Goal: Use online tool/utility: Use online tool/utility

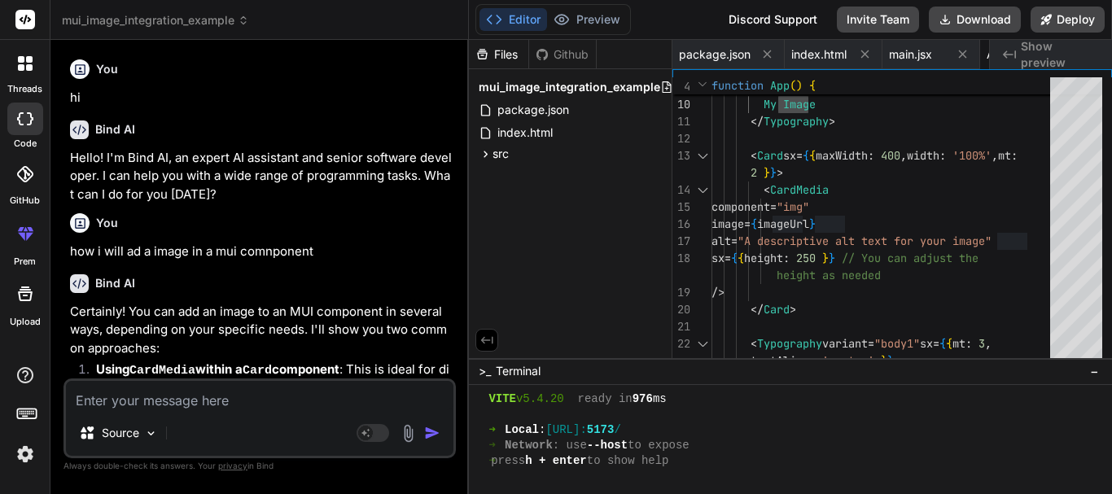
scroll to position [928, 0]
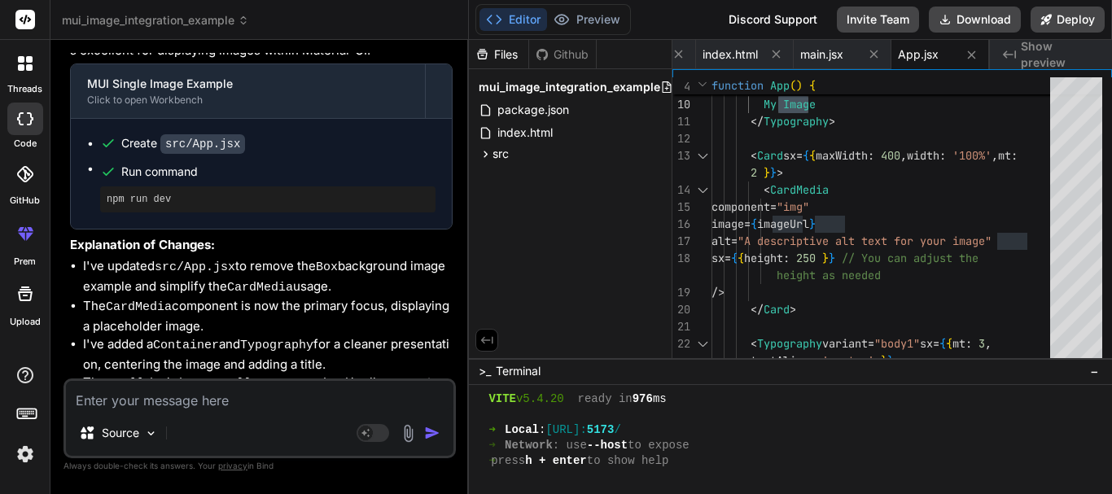
click at [212, 386] on textarea at bounding box center [259, 395] width 387 height 29
paste textarea "<Box> <img src="[URL]" alt="" /> </Box>"
type textarea "<Box> <img src="[URL]" alt="" /> </Box>"
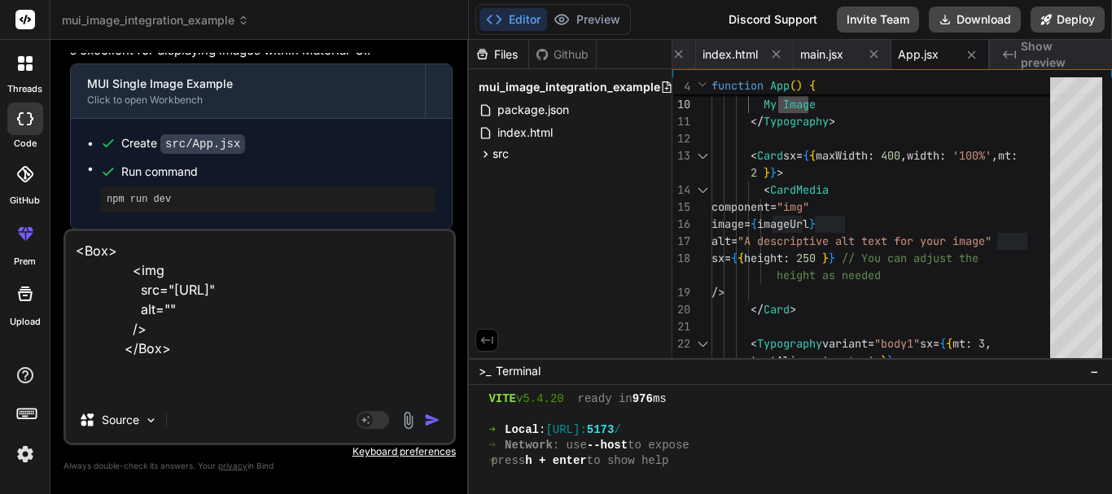
type textarea "x"
type textarea "<Box> <img src="[URL]" alt="" /> </Box>"
type textarea "x"
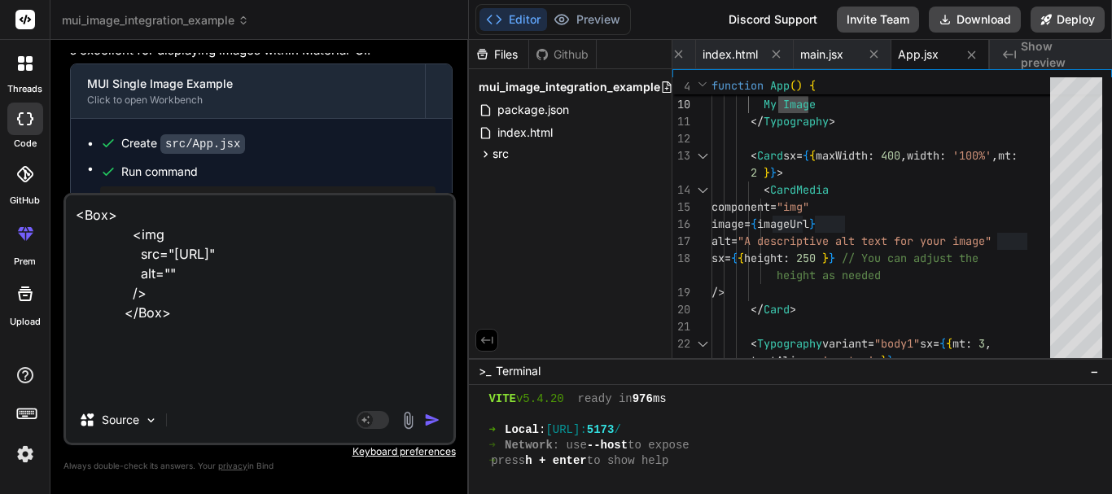
type textarea "<Box> <img src="[URL]" alt="" /> </Box> I"
type textarea "x"
type textarea "<Box> <img src="[URL]" alt="" /> </Box> I"
type textarea "x"
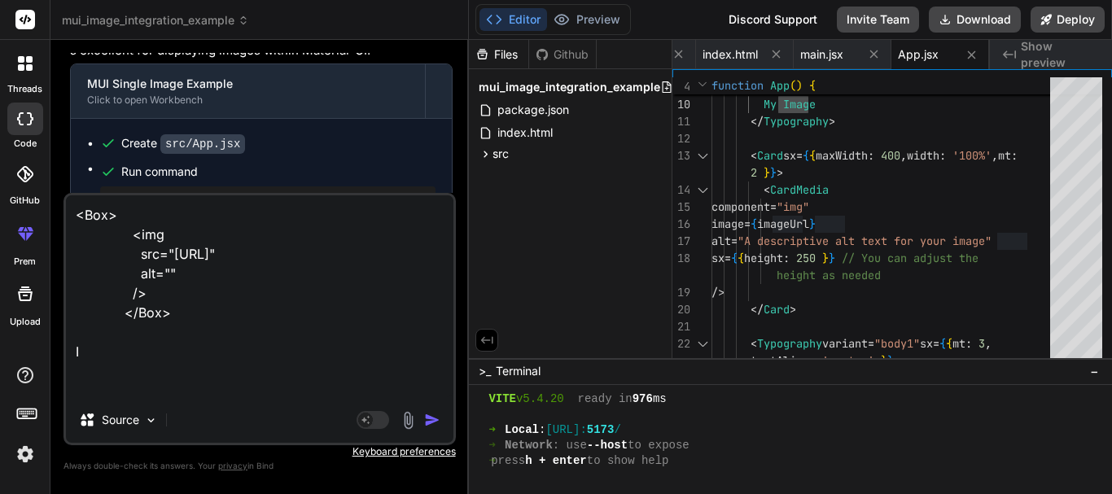
type textarea "<Box> <img src="[URL]" alt="" /> </Box> I w"
type textarea "x"
type textarea "<Box> <img src="[URL]" alt="" /> </Box> I wa"
type textarea "x"
type textarea "<Box> <img src="[URL]" alt="" /> </Box> I wan"
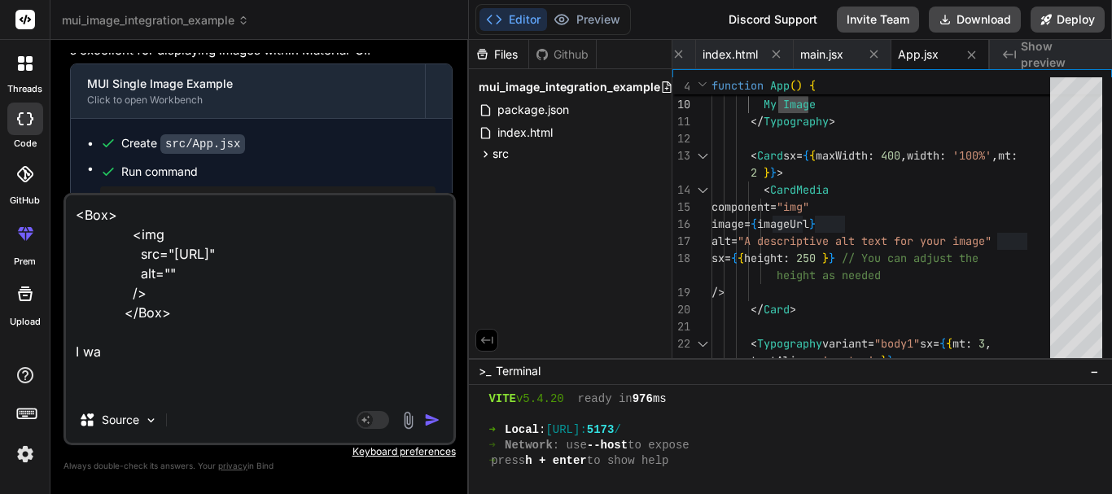
type textarea "x"
type textarea "<Box> <img src="[URL]" alt="" /> </Box> I want"
type textarea "x"
type textarea "<Box> <img src="[URL]" alt="" /> </Box> I want"
type textarea "x"
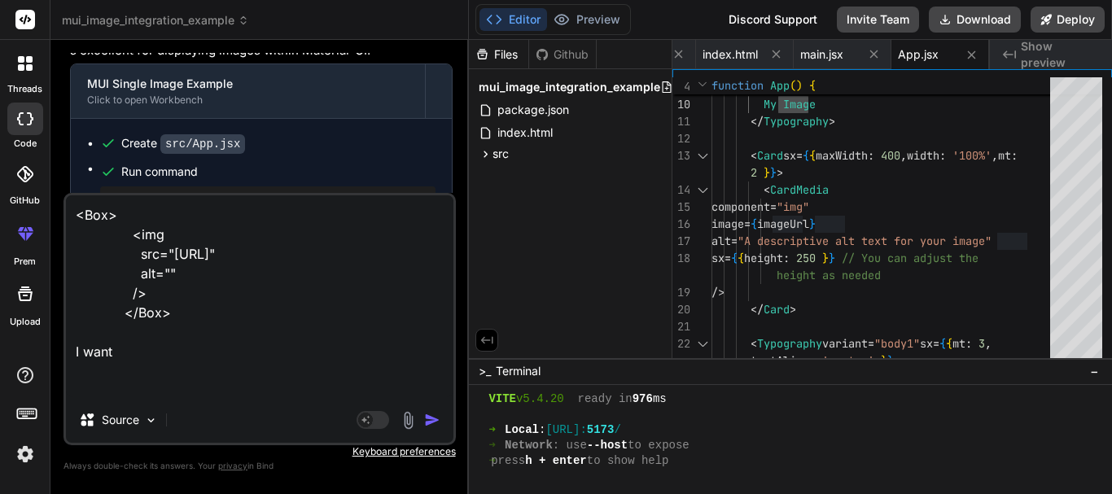
type textarea "<Box> <img src="[URL]" alt="" /> </Box> I want t"
type textarea "x"
type textarea "<Box> <img src="[URL]" alt="" /> </Box> I want to"
type textarea "x"
type textarea "<Box> <img src="[URL]" alt="" /> </Box> I want to"
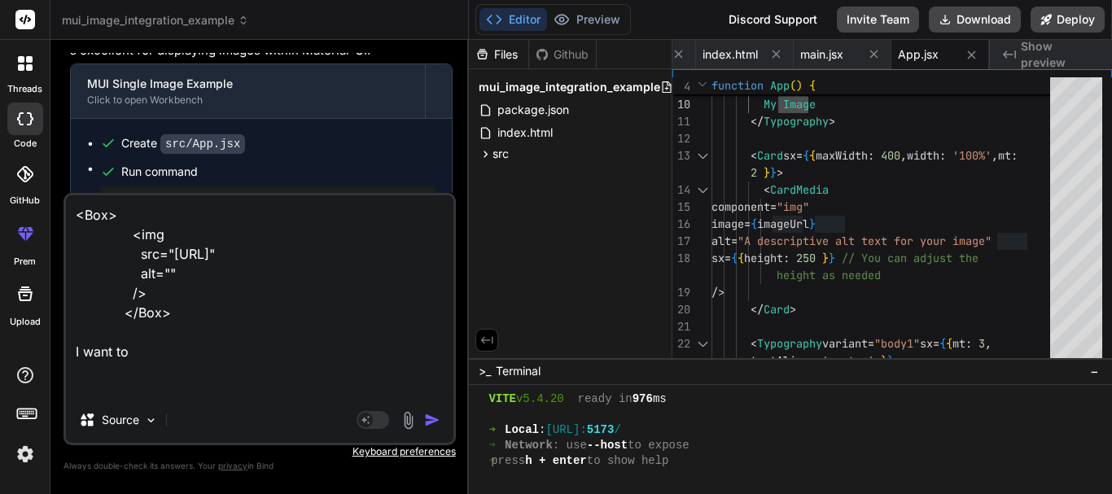
type textarea "x"
type textarea "<Box> <img src="[URL]" alt="" /> </Box> I want to m"
type textarea "x"
type textarea "<Box> <img src="[URL]" alt="" /> </Box> I want to ma"
type textarea "x"
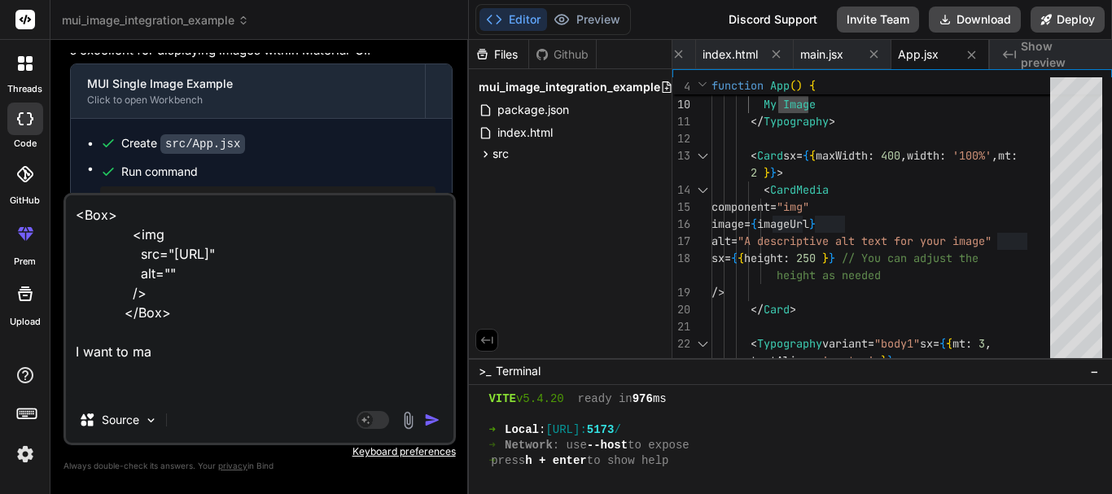
type textarea "<Box> <img src="[URL]" alt="" /> </Box> I want to mak"
type textarea "x"
type textarea "<Box> <img src="[URL]" alt="" /> </Box> I want to make"
type textarea "x"
type textarea "<Box> <img src="[URL]" alt="" /> </Box> I want to make"
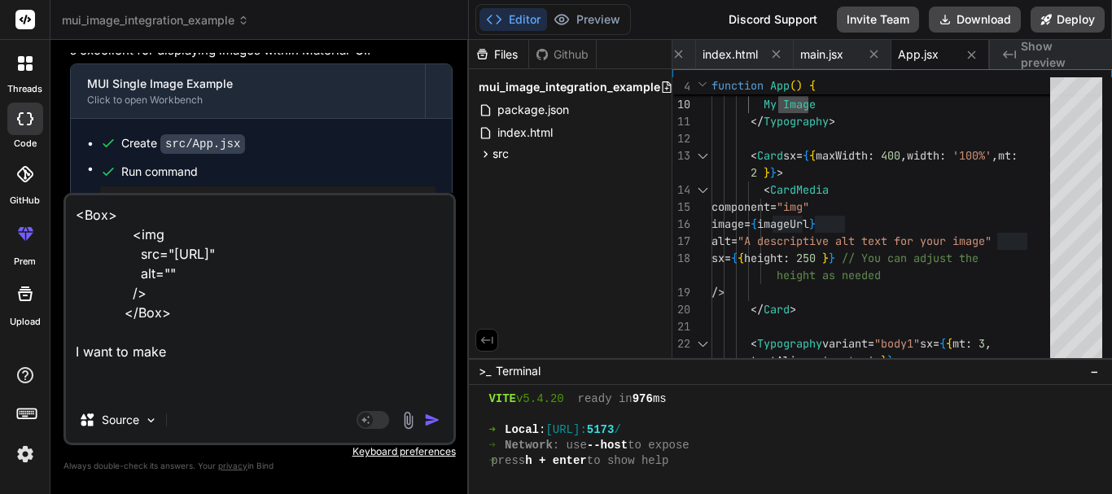
type textarea "x"
type textarea "<Box> <img src="[URL]" alt="" /> </Box> I want to make t"
type textarea "x"
type textarea "<Box> <img src="[URL]" alt="" /> </Box> I want to make th"
type textarea "x"
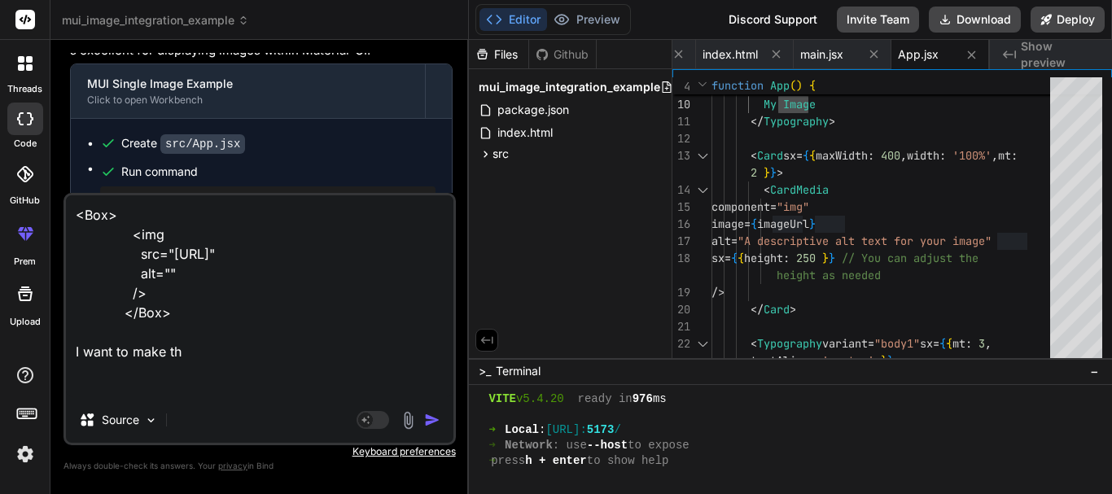
type textarea "<Box> <img src="[URL]" alt="" /> </Box> I want to make thi"
type textarea "x"
type textarea "<Box> <img src="[URL]" alt="" /> </Box> I want to make this"
type textarea "x"
type textarea "<Box> <img src="[URL]" alt="" /> </Box> I want to make this"
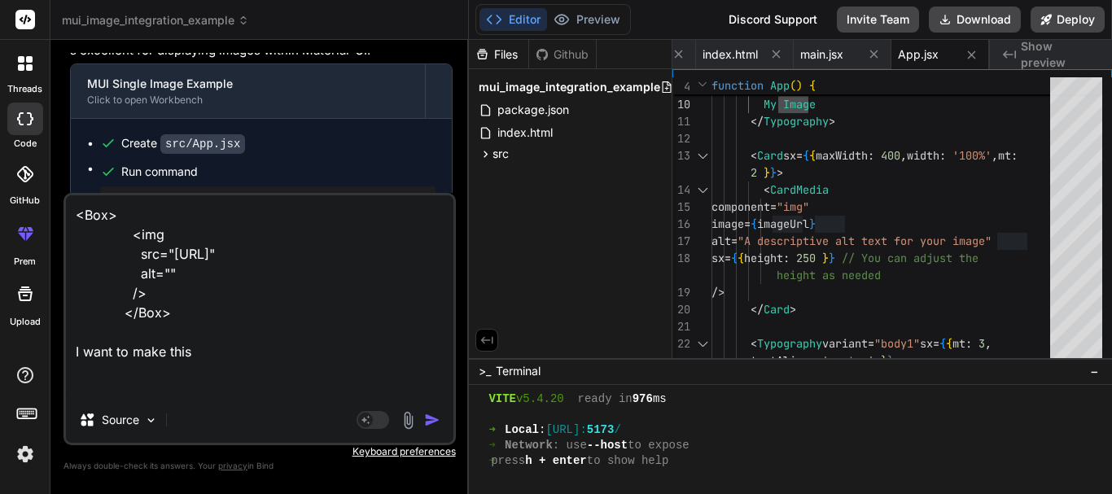
type textarea "x"
type textarea "<Box> <img src="[URL]" alt="" /> </Box> I want to make this r"
type textarea "x"
type textarea "<Box> <img src="[URL]" alt="" /> </Box> I want to make this re"
type textarea "x"
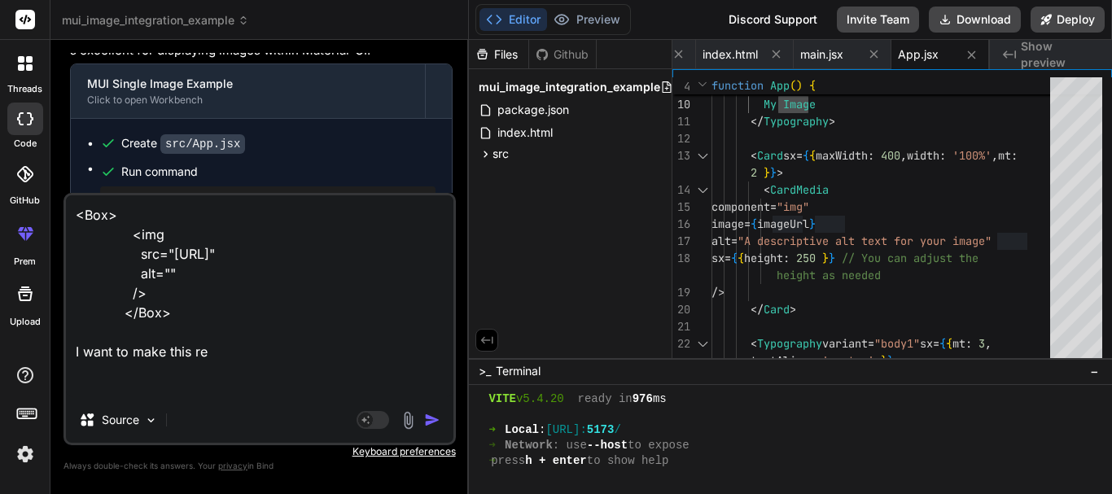
type textarea "<Box> <img src="[URL]" alt="" /> </Box> I want to make this rep"
type textarea "x"
type textarea "<Box> <img src="[URL]" alt="" /> </Box> I want to make this repo"
type textarea "x"
type textarea "<Box> <img src="[URL]" alt="" /> </Box> I want to make this repon"
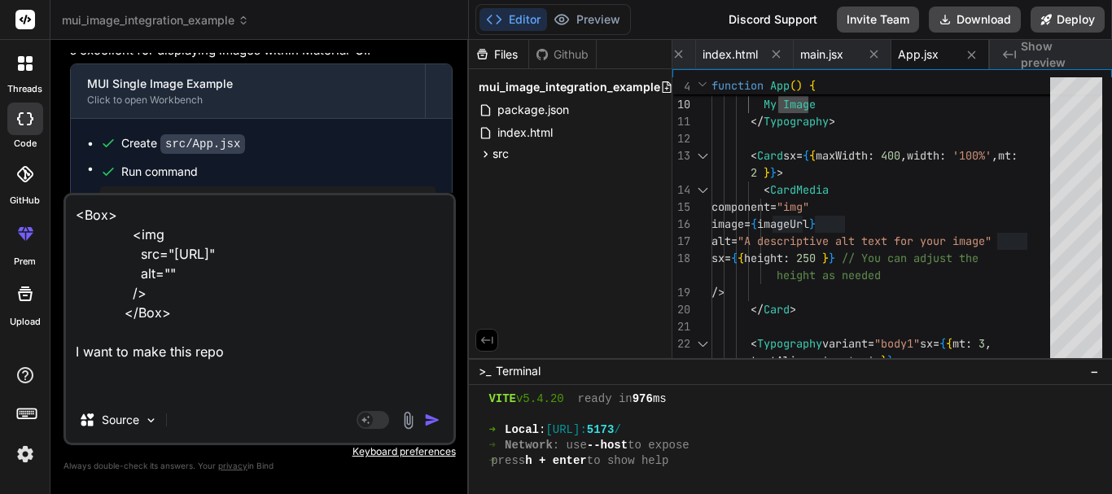
type textarea "x"
type textarea "<Box> <img src="[URL]" alt="" /> </Box> I want to make this repons"
type textarea "x"
type textarea "<Box> <img src="[URL]" alt="" /> </Box> I want to make this reponsi"
type textarea "x"
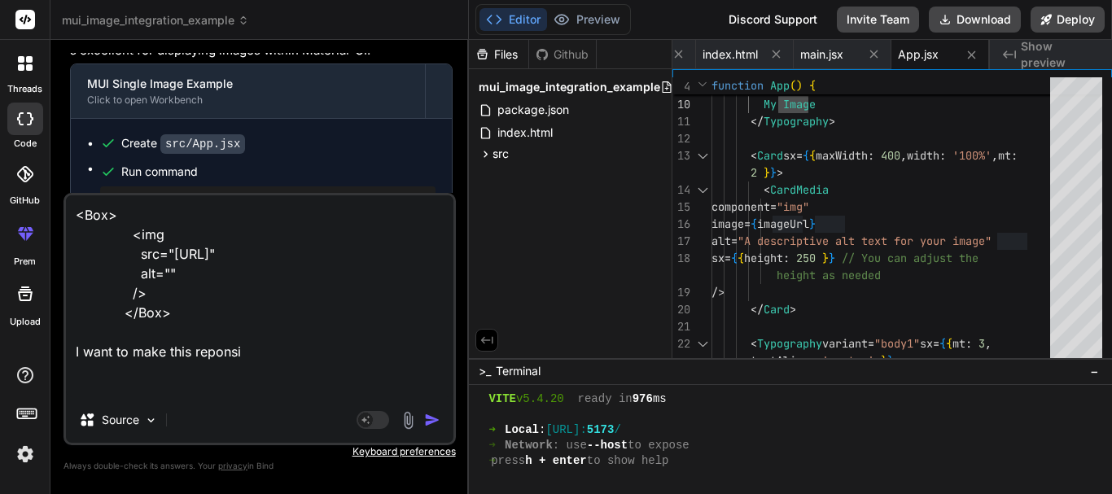
type textarea "<Box> <img src="[URL]" alt="" /> </Box> I want to make this reponsiv"
type textarea "x"
type textarea "<Box> <img src="[URL]" alt="" /> </Box> I want to make this reponsive"
type textarea "x"
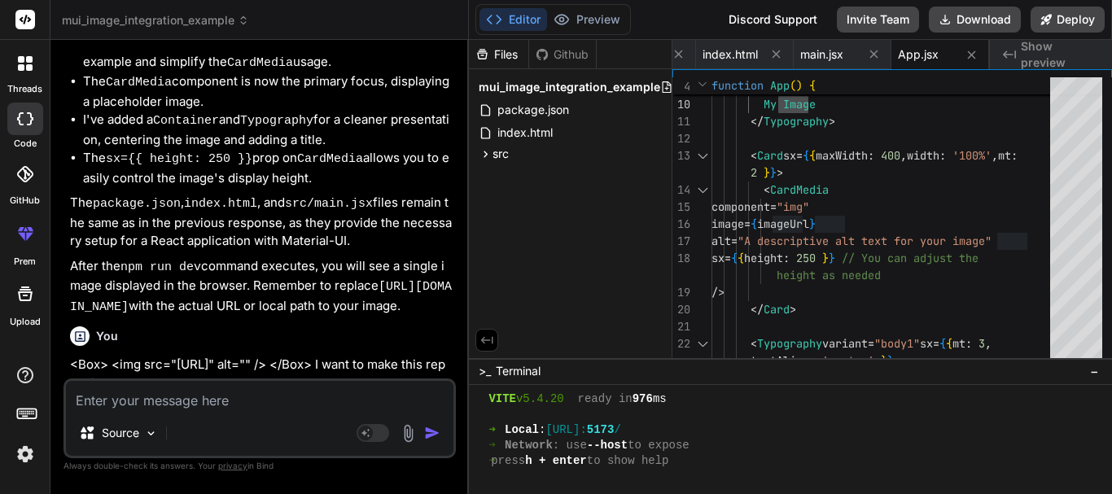
scroll to position [1908, 0]
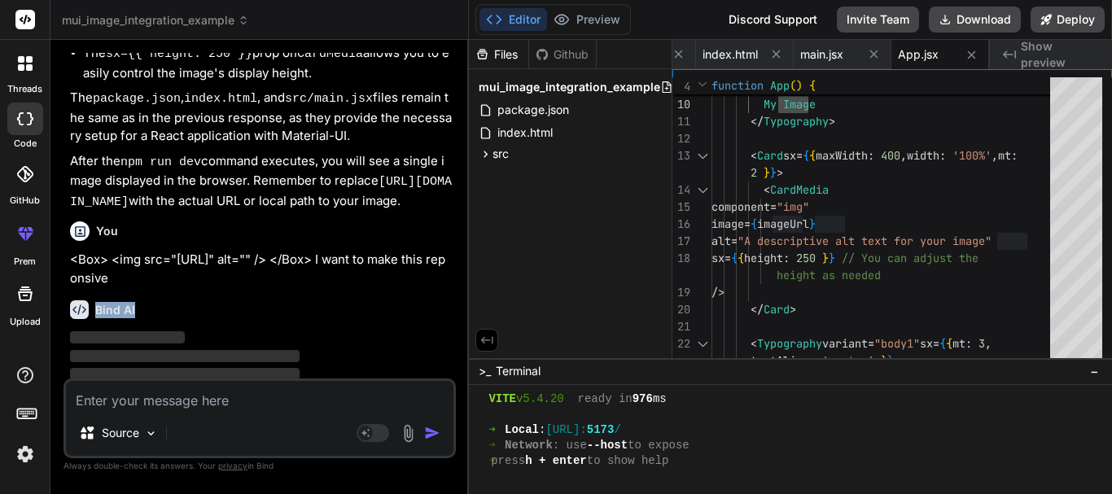
drag, startPoint x: 134, startPoint y: 288, endPoint x: 97, endPoint y: 281, distance: 38.1
click at [97, 300] on div "Bind AI" at bounding box center [261, 309] width 382 height 19
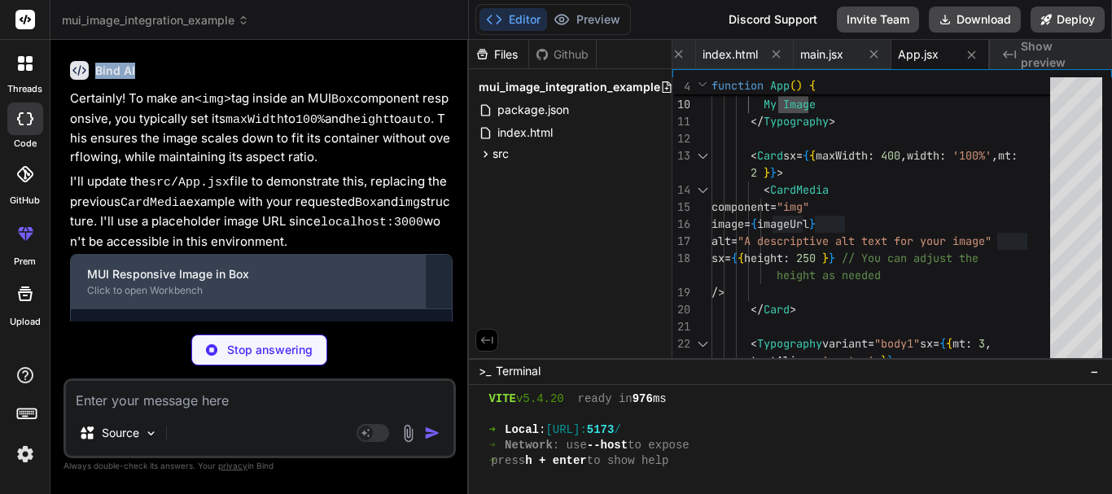
scroll to position [2154, 0]
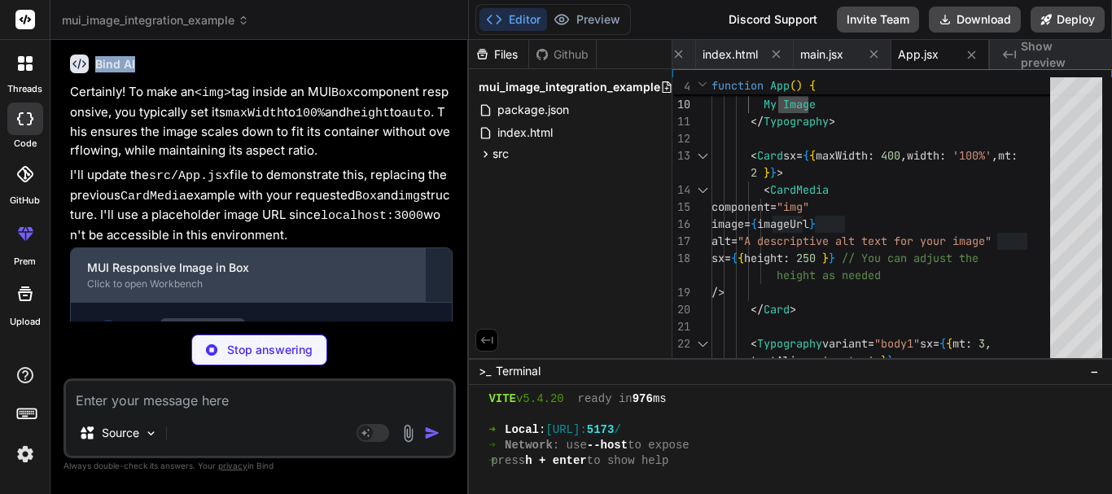
type textarea "x"
type textarea "} export default App;"
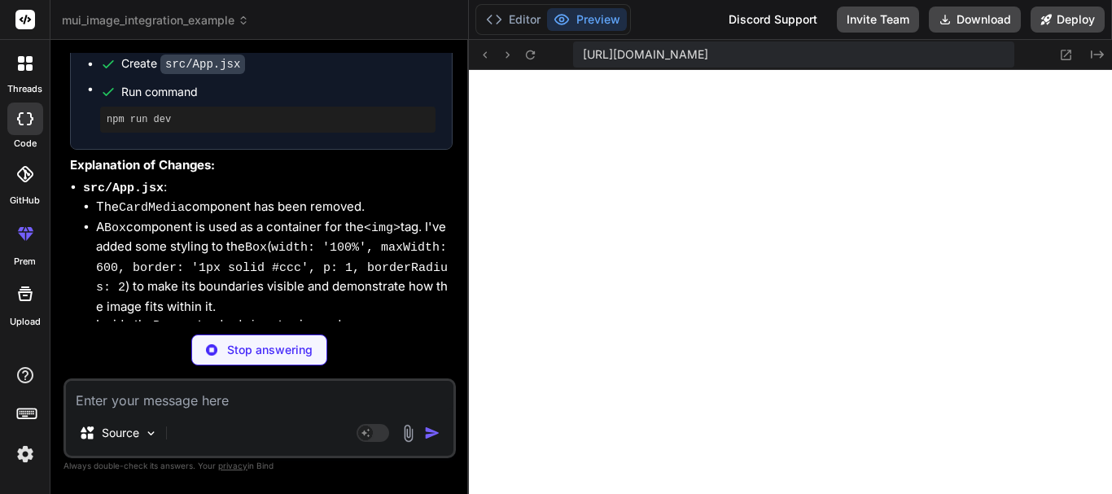
scroll to position [2444, 0]
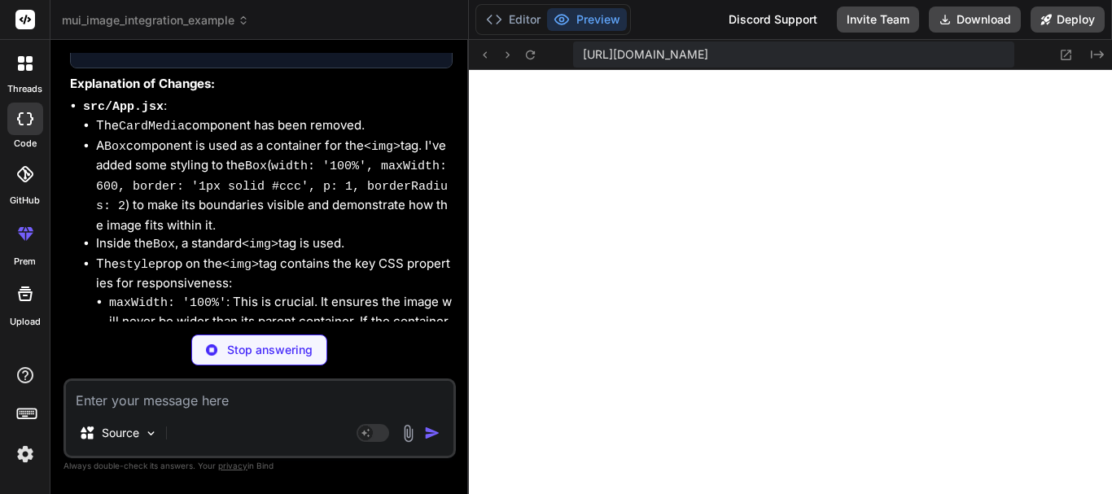
type textarea "x"
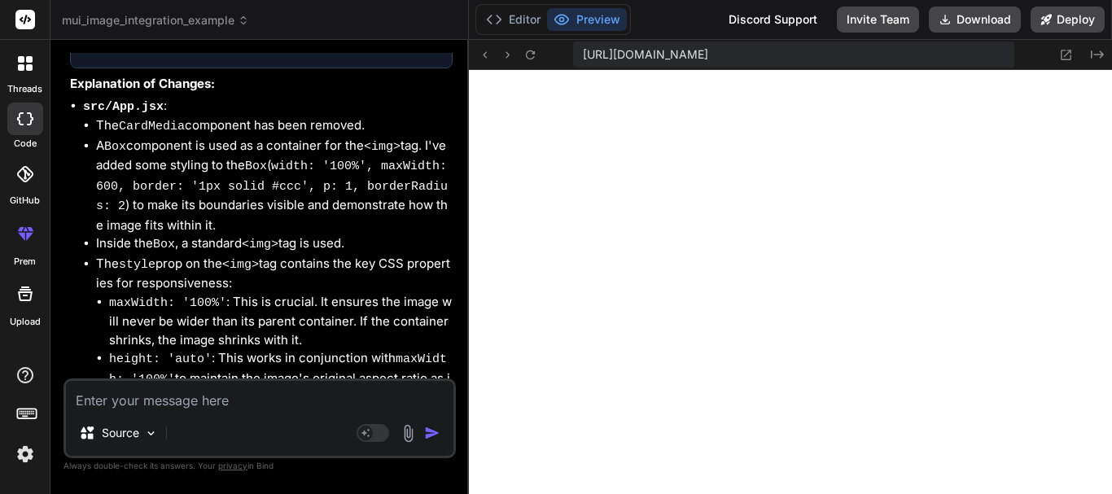
scroll to position [2616, 0]
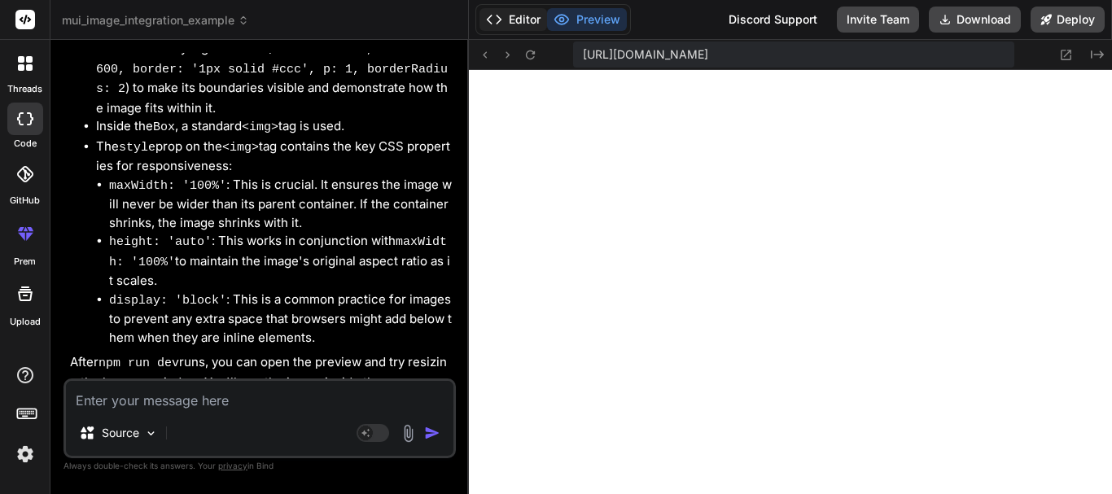
click at [531, 15] on button "Editor" at bounding box center [513, 19] width 68 height 23
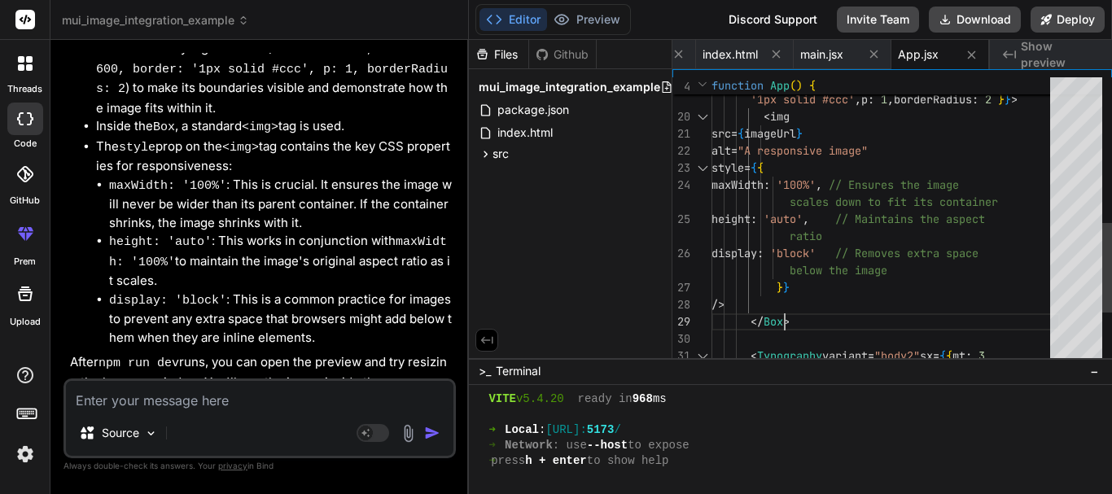
scroll to position [0, 0]
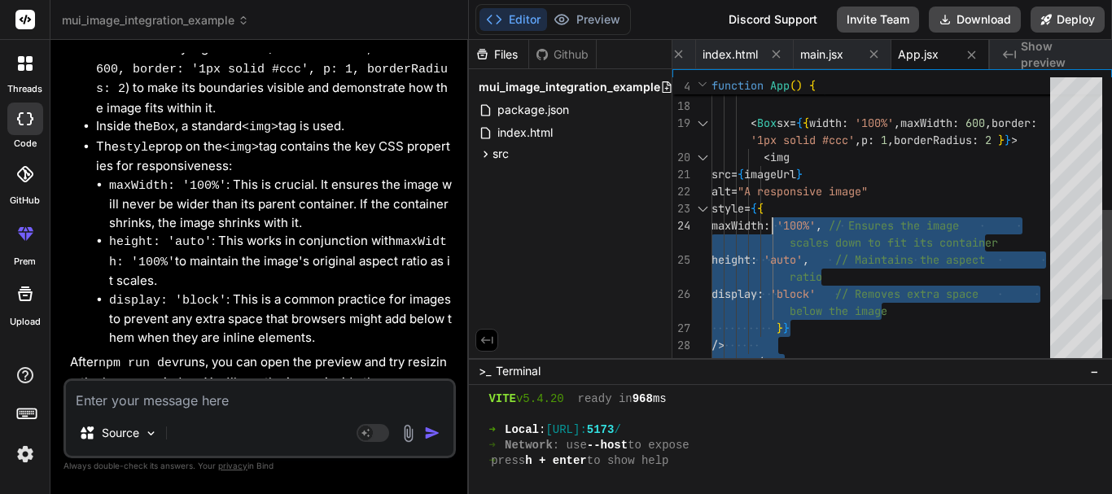
type textarea "This image is inside an MUI `Box` and made responsive using `maxWidth: '100%'` …"
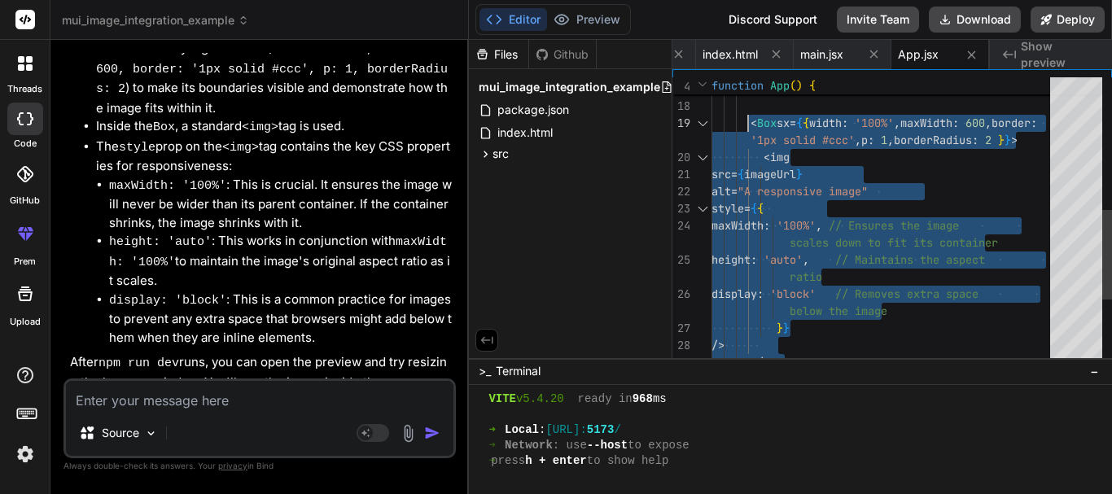
drag, startPoint x: 802, startPoint y: 321, endPoint x: 745, endPoint y: 123, distance: 205.6
click at [745, 123] on div "< Box sx = { { width : '100%' , maxWidth : 600 , border : '1px solid #ccc' , p …" at bounding box center [885, 114] width 348 height 923
